Goal: Complete application form

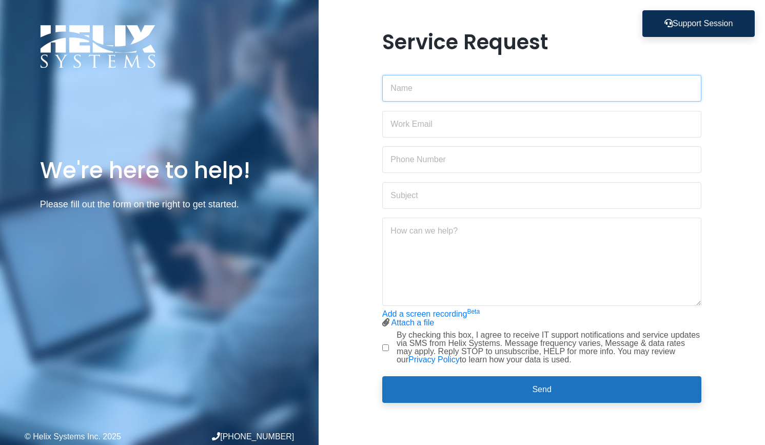
click at [425, 87] on input "text" at bounding box center [541, 88] width 319 height 27
type input "[PERSON_NAME]"
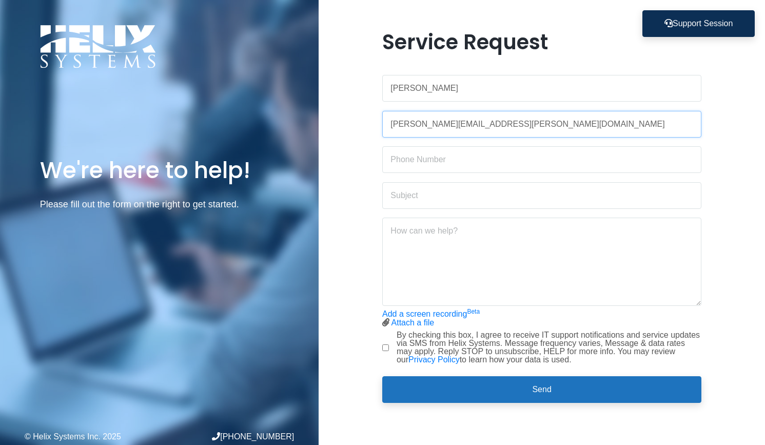
type input "[PERSON_NAME][EMAIL_ADDRESS][PERSON_NAME][DOMAIN_NAME]"
type input "203.671.2890"
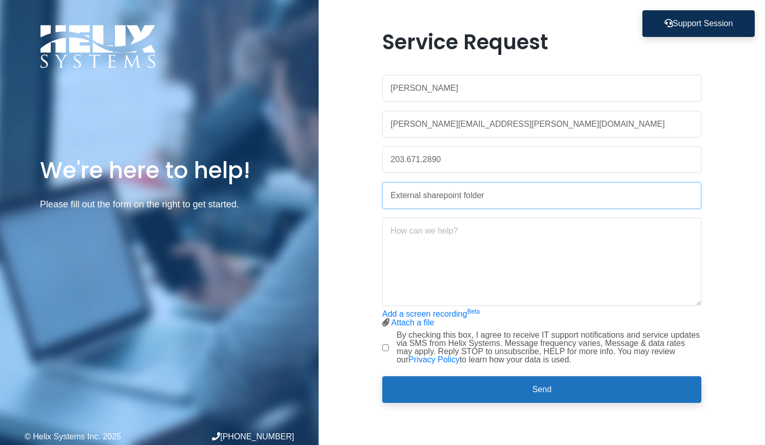
type input "External sharepoint folder"
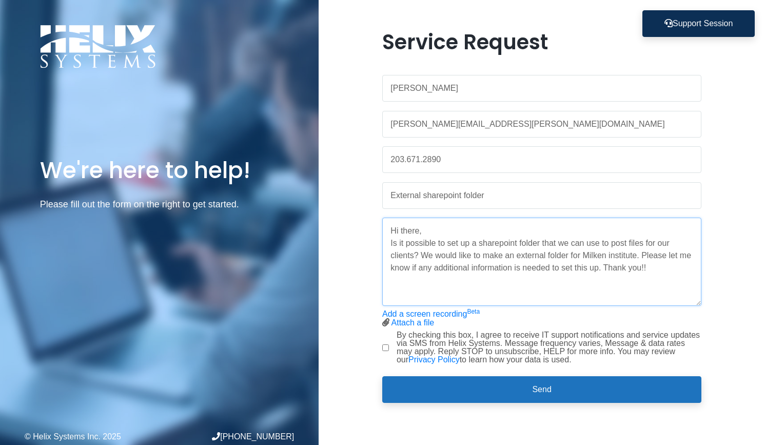
type textarea "Hi there, Is it possible to set up a sharepoint folder that we can use to post …"
click at [385, 351] on div "By checking this box, I agree to receive IT support notifications and service u…" at bounding box center [541, 347] width 319 height 33
click at [387, 348] on input "By checking this box, I agree to receive IT support notifications and service u…" at bounding box center [385, 347] width 7 height 7
checkbox input "true"
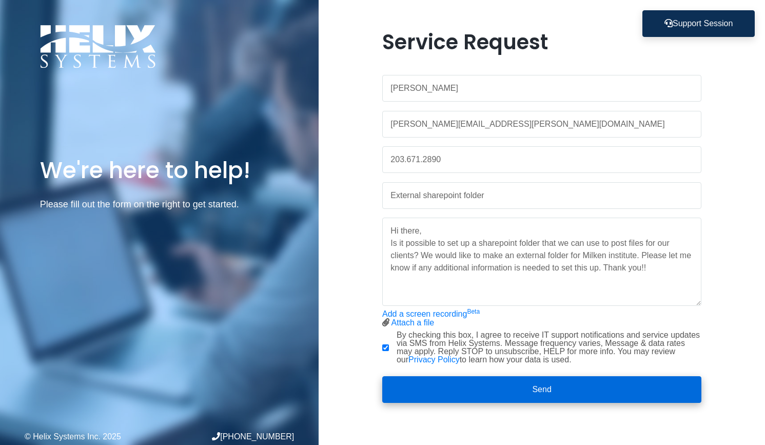
click at [414, 377] on button "Send" at bounding box center [541, 389] width 319 height 27
